Goal: Navigation & Orientation: Find specific page/section

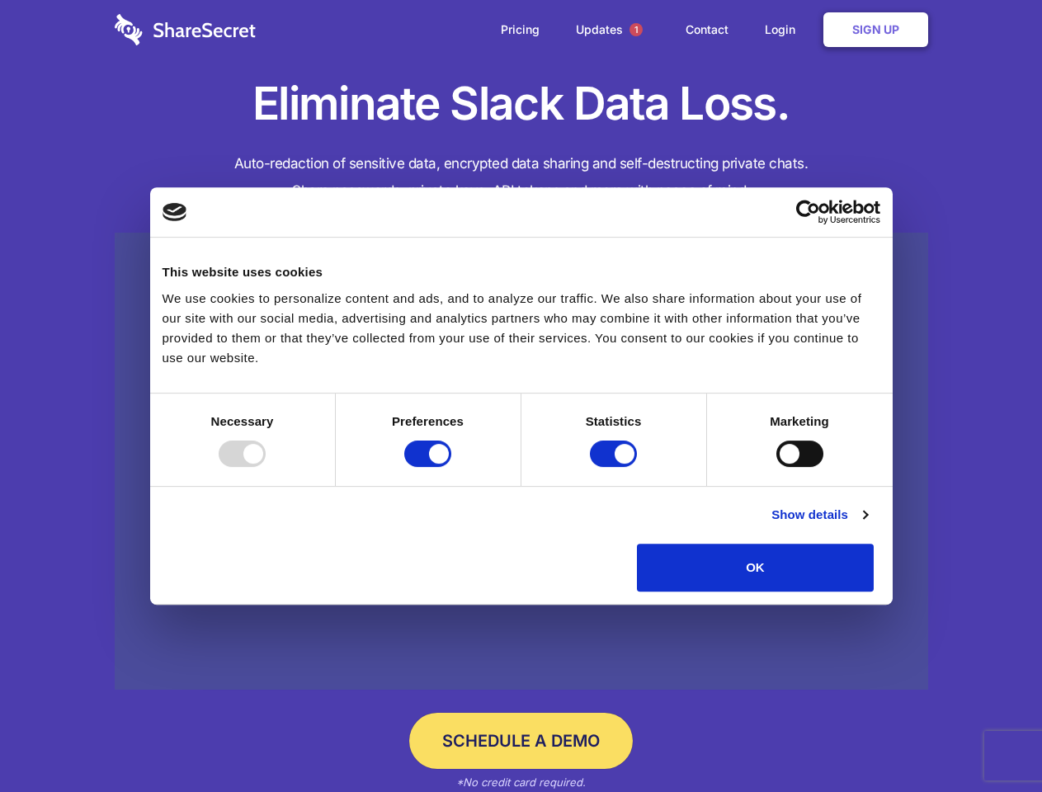
click at [266, 467] on div at bounding box center [242, 454] width 47 height 26
click at [451, 467] on input "Preferences" at bounding box center [427, 454] width 47 height 26
checkbox input "false"
click at [616, 467] on input "Statistics" at bounding box center [613, 454] width 47 height 26
checkbox input "false"
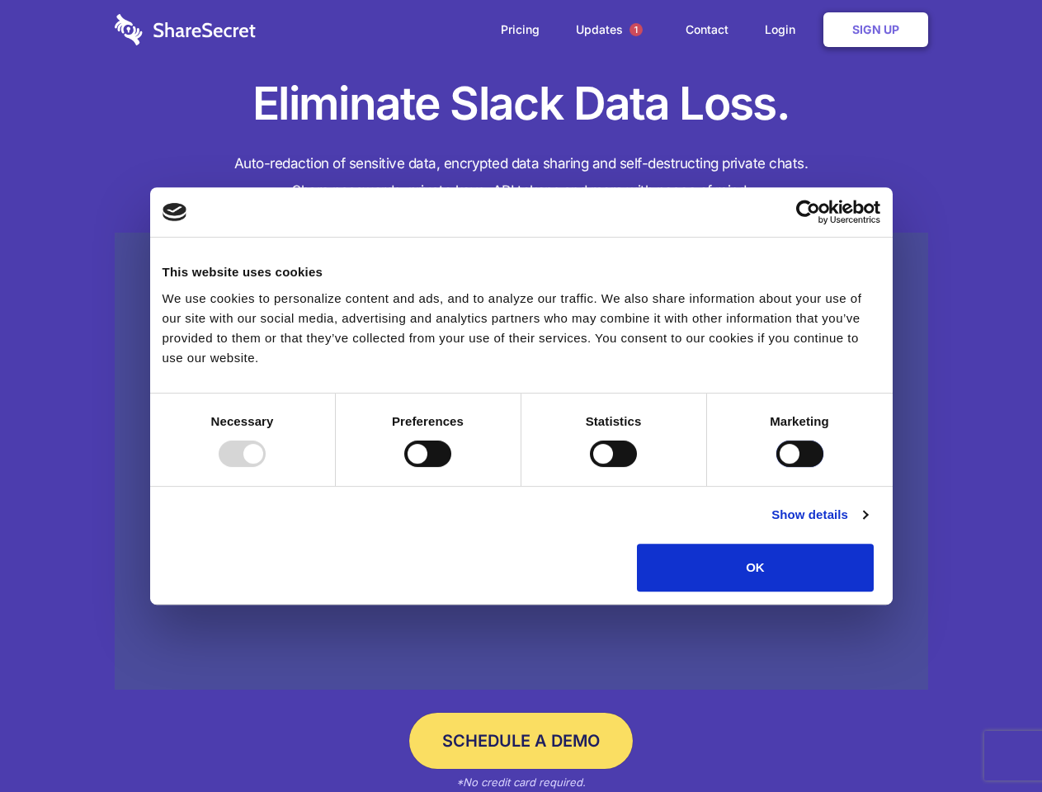
click at [777, 467] on input "Marketing" at bounding box center [800, 454] width 47 height 26
checkbox input "true"
click at [867, 525] on link "Show details" at bounding box center [820, 515] width 96 height 20
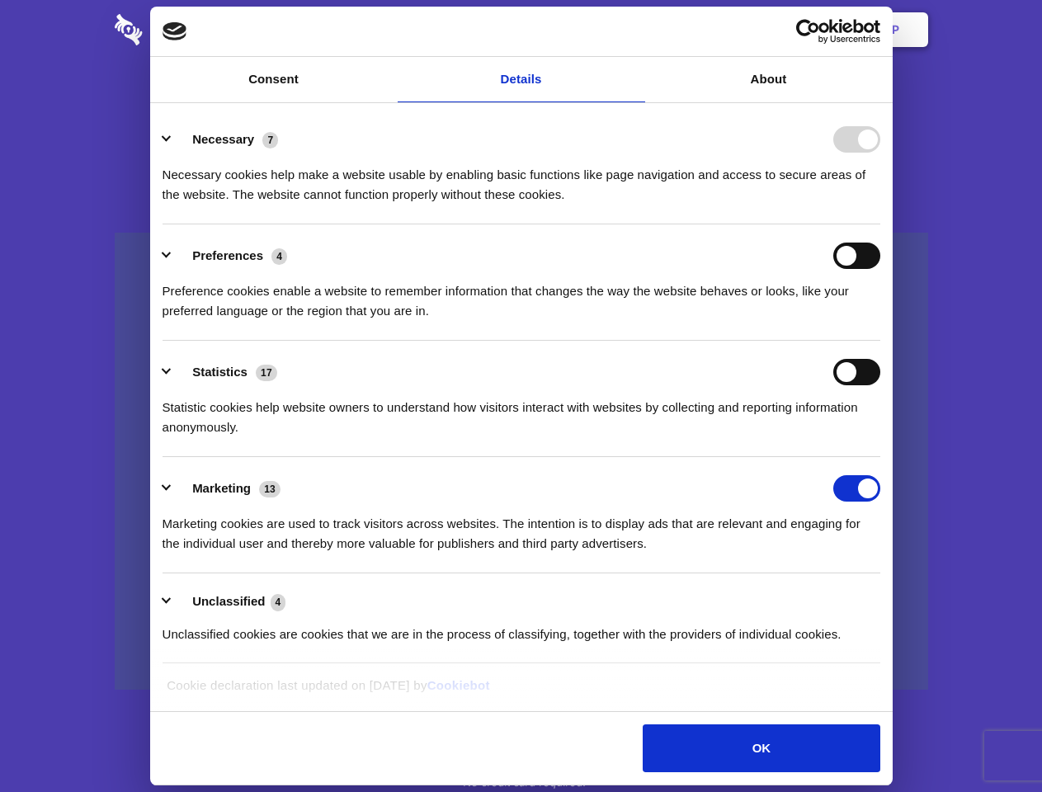
click at [881, 224] on li "Necessary 7 Necessary cookies help make a website usable by enabling basic func…" at bounding box center [522, 166] width 718 height 116
click at [635, 30] on span "1" at bounding box center [636, 29] width 13 height 13
